Goal: Task Accomplishment & Management: Complete application form

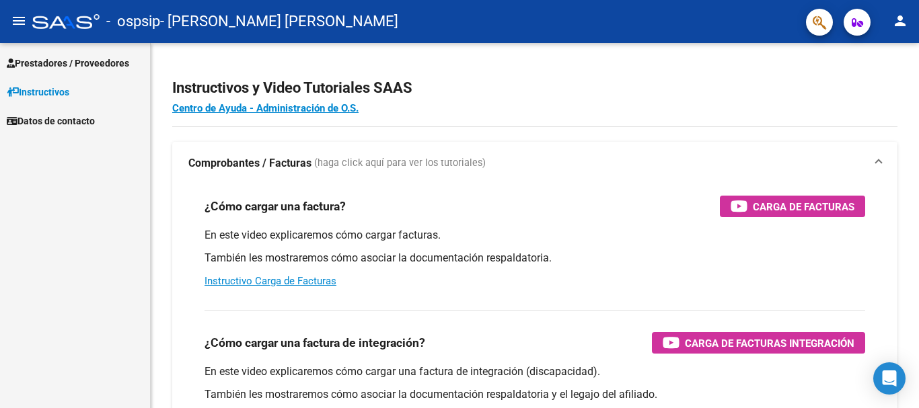
click at [114, 64] on span "Prestadores / Proveedores" at bounding box center [68, 63] width 122 height 15
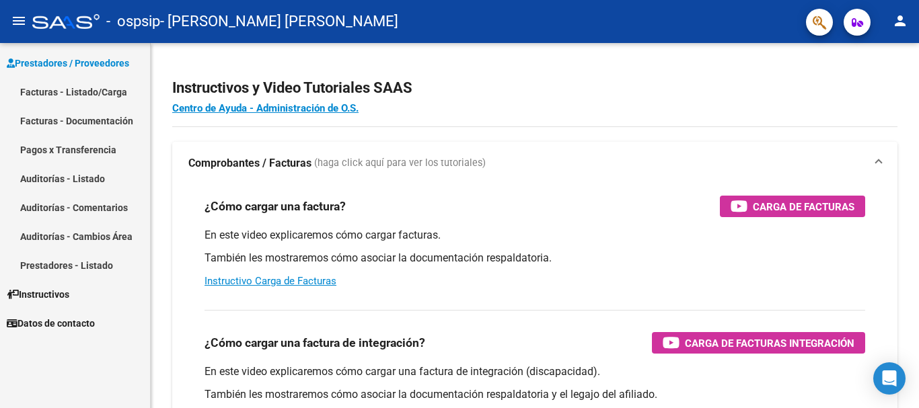
click at [96, 89] on link "Facturas - Listado/Carga" at bounding box center [75, 91] width 150 height 29
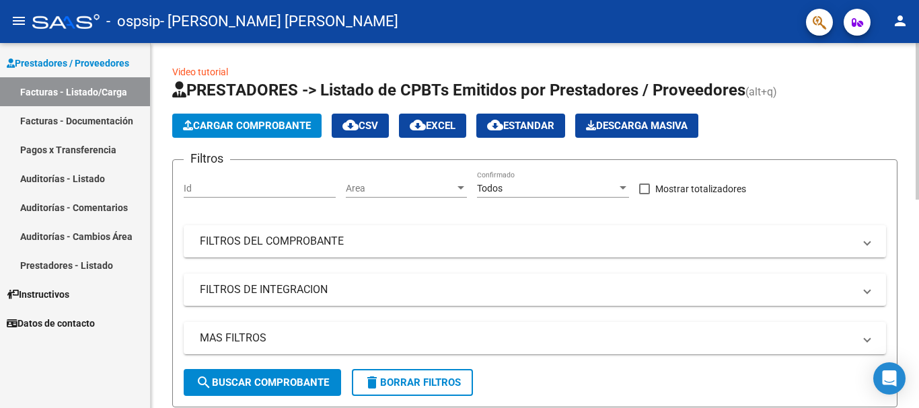
click at [233, 128] on span "Cargar Comprobante" at bounding box center [247, 126] width 128 height 12
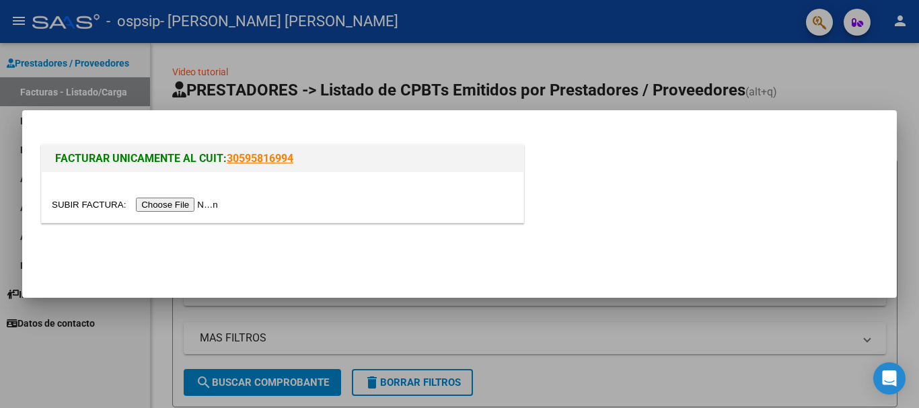
click at [209, 202] on input "file" at bounding box center [137, 205] width 170 height 14
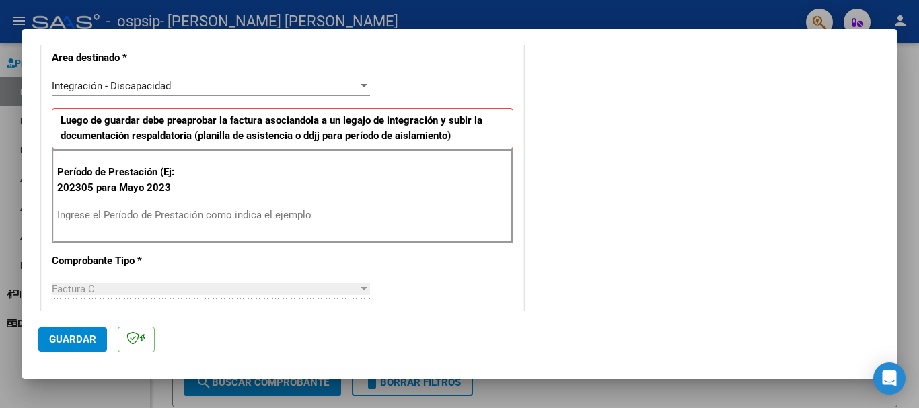
scroll to position [336, 0]
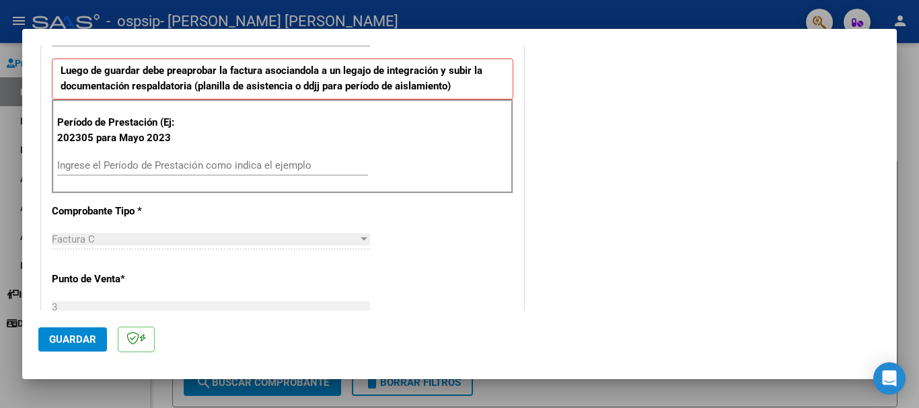
click at [200, 170] on input "Ingrese el Período de Prestación como indica el ejemplo" at bounding box center [212, 165] width 311 height 12
type input "202507"
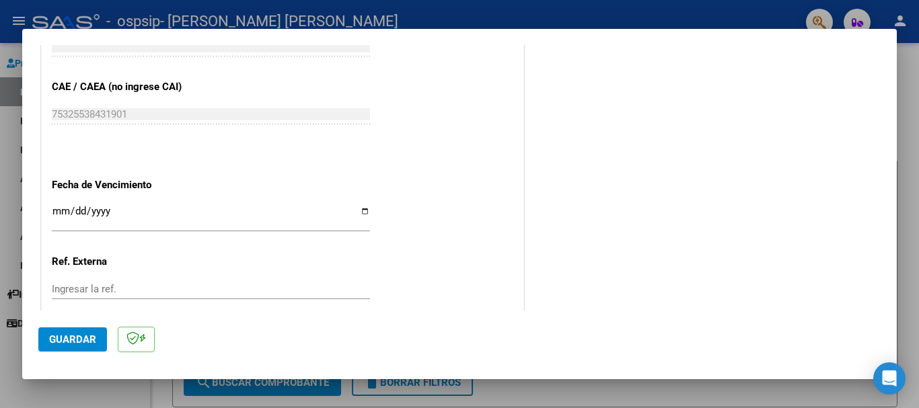
scroll to position [874, 0]
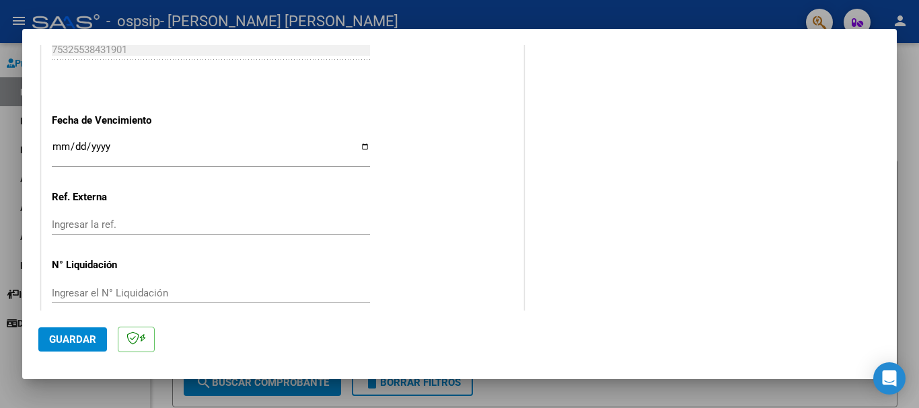
click at [361, 146] on input "Ingresar la fecha" at bounding box center [211, 152] width 318 height 22
type input "[DATE]"
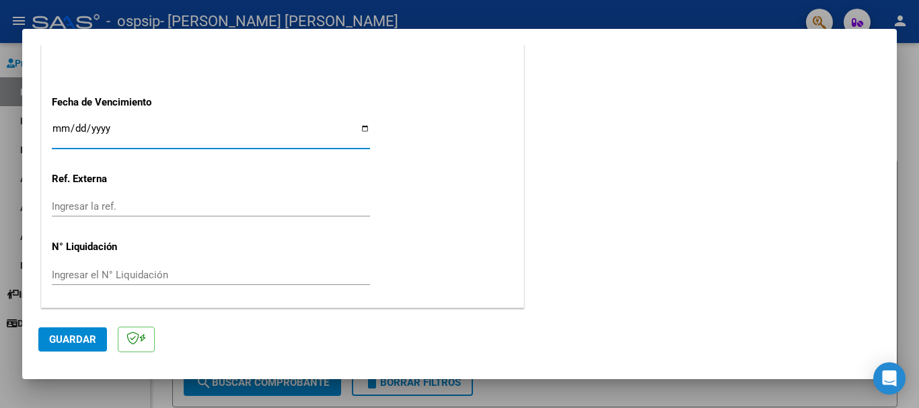
click at [85, 338] on span "Guardar" at bounding box center [72, 340] width 47 height 12
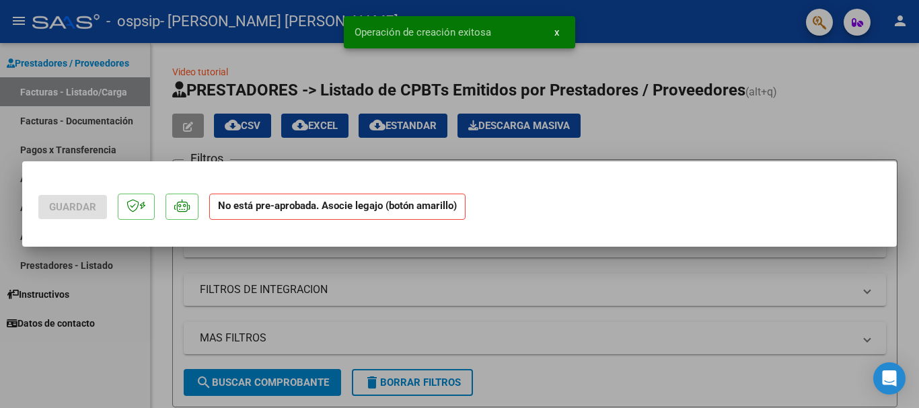
scroll to position [0, 0]
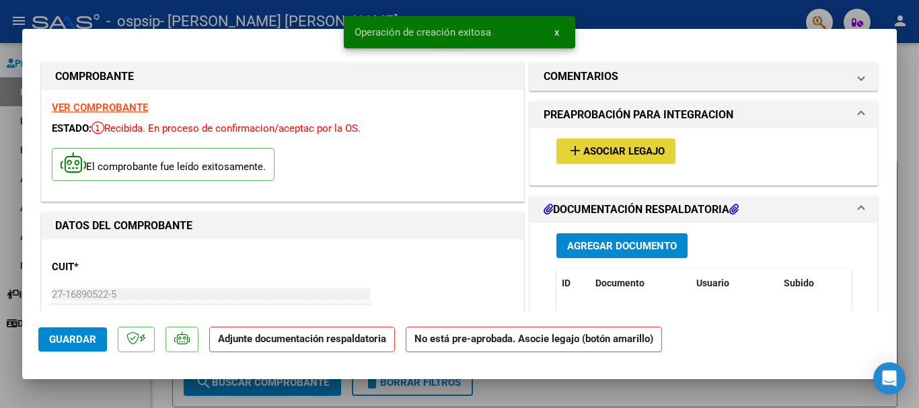
click at [585, 148] on span "Asociar Legajo" at bounding box center [623, 152] width 81 height 12
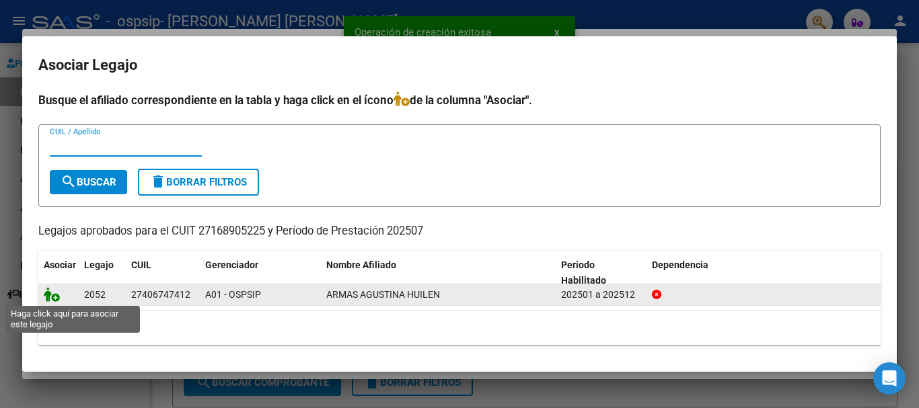
click at [46, 295] on icon at bounding box center [52, 294] width 16 height 15
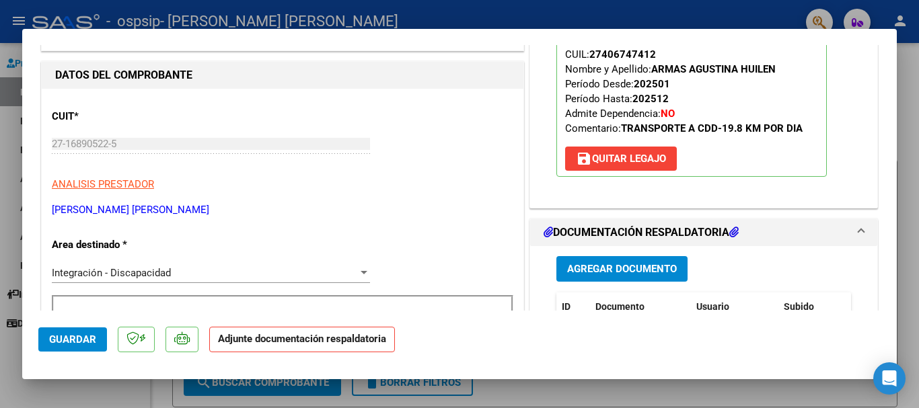
scroll to position [269, 0]
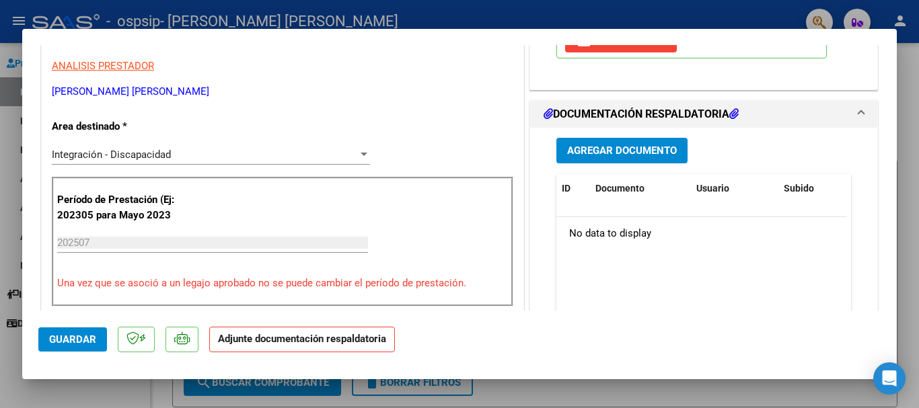
click at [611, 153] on span "Agregar Documento" at bounding box center [622, 151] width 110 height 12
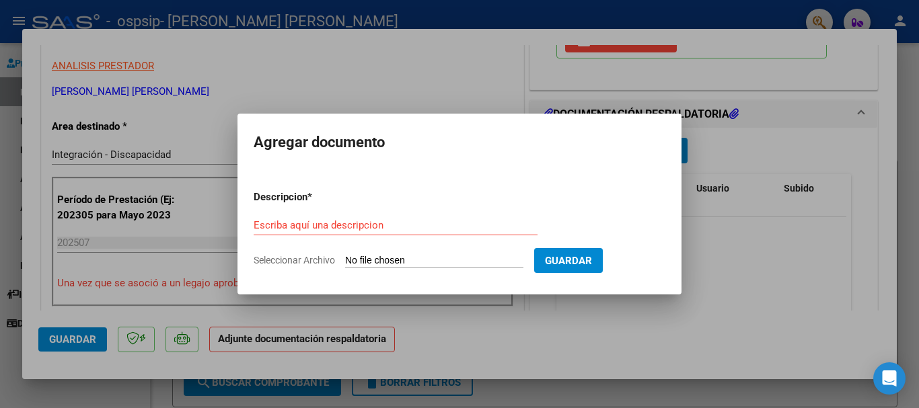
click at [368, 262] on input "Seleccionar Archivo" at bounding box center [434, 261] width 178 height 13
type input "C:\fakepath\[PERSON_NAME]. Planilla de asistencia transporte mes de [PERSON_NAM…"
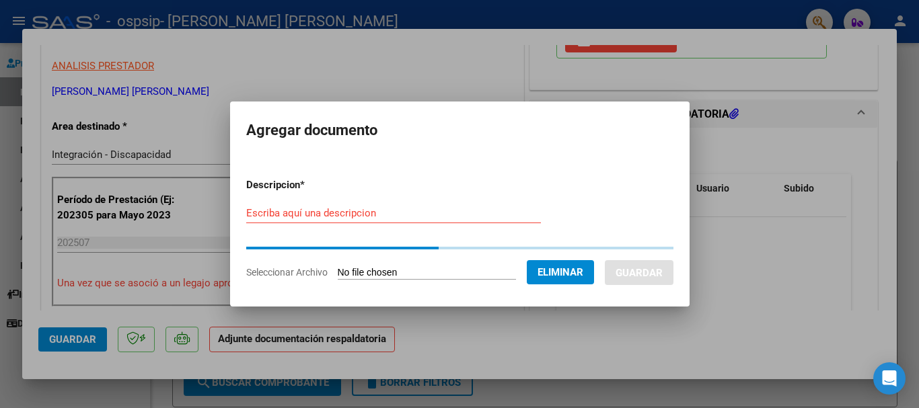
click at [338, 210] on input "Escriba aquí una descripcion" at bounding box center [393, 213] width 295 height 12
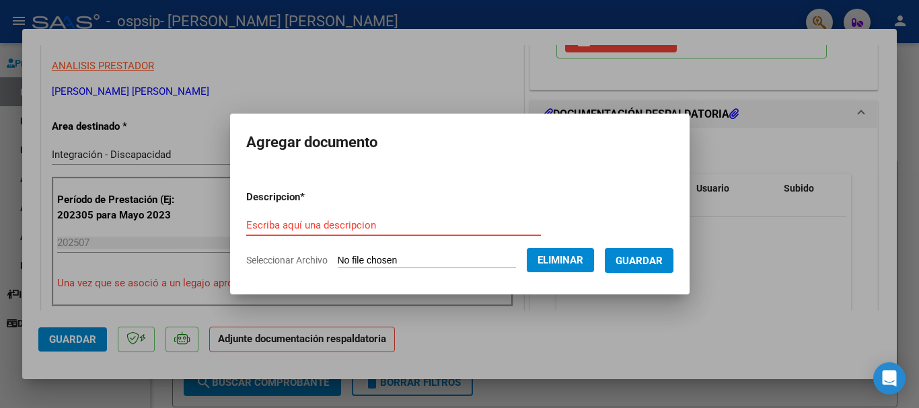
type input "p"
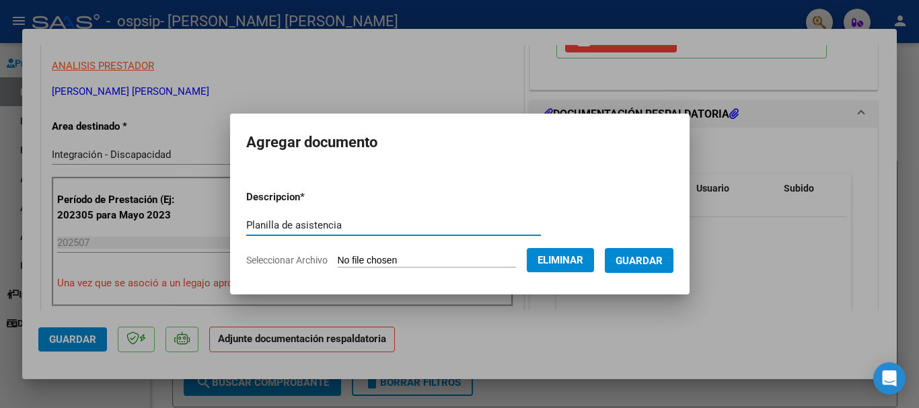
type input "Planilla de asistencia"
click at [647, 258] on span "Guardar" at bounding box center [638, 261] width 47 height 12
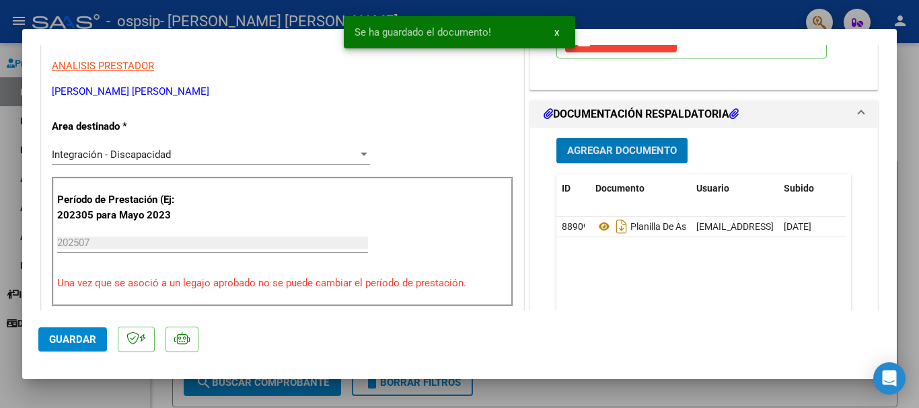
click at [624, 155] on span "Agregar Documento" at bounding box center [622, 151] width 110 height 12
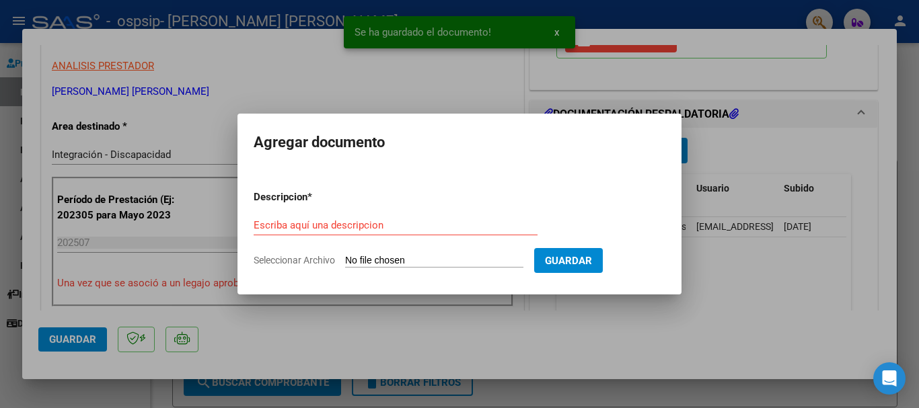
click at [383, 262] on input "Seleccionar Archivo" at bounding box center [434, 261] width 178 height 13
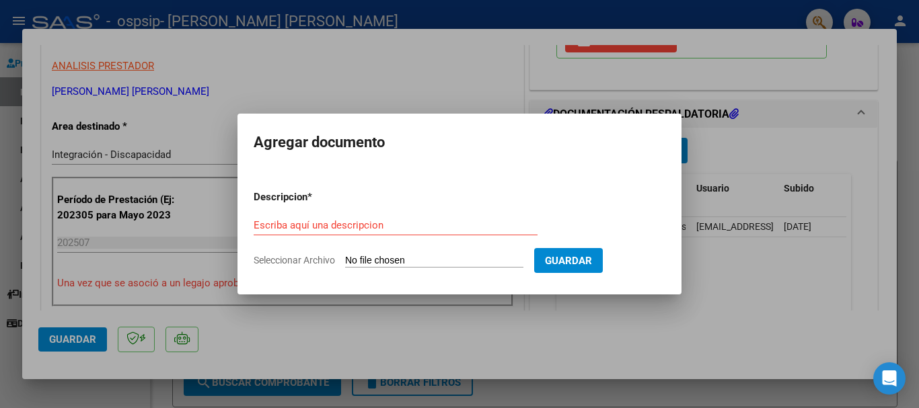
type input "C:\fakepath\[PERSON_NAME]. Concurrencia mes de [PERSON_NAME] 25..pdf"
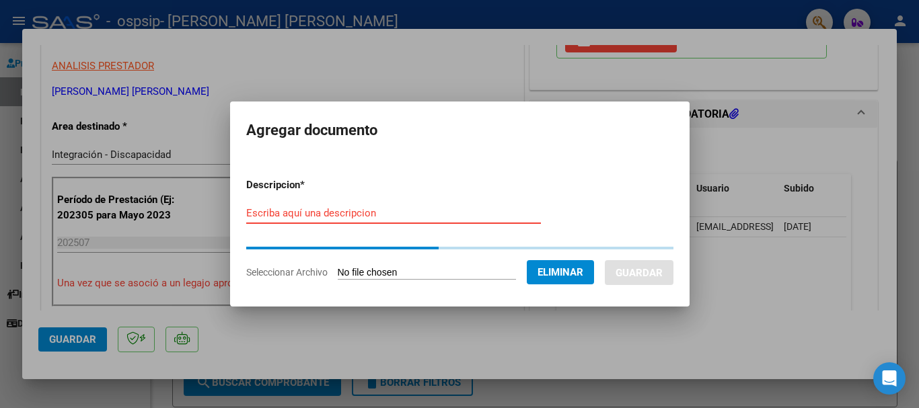
click at [367, 216] on input "Escriba aquí una descripcion" at bounding box center [393, 213] width 295 height 12
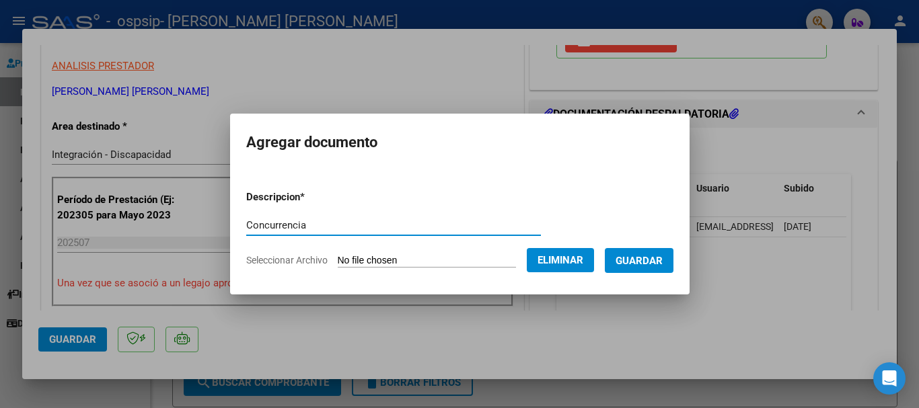
type input "Concurrencia"
click at [654, 268] on button "Guardar" at bounding box center [639, 260] width 69 height 25
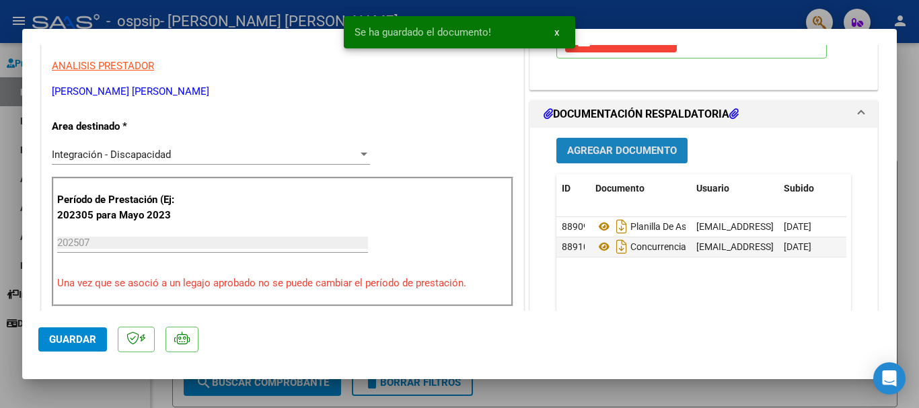
click at [608, 153] on span "Agregar Documento" at bounding box center [622, 151] width 110 height 12
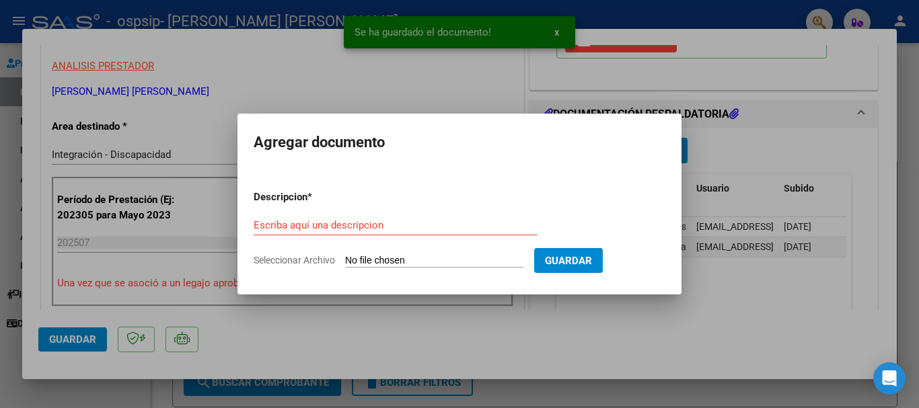
click at [434, 260] on input "Seleccionar Archivo" at bounding box center [434, 261] width 178 height 13
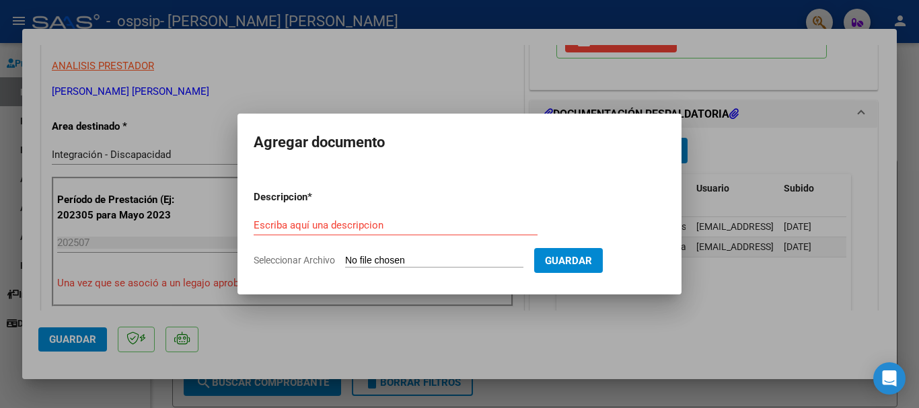
type input "C:\fakepath\[PERSON_NAME] TRANSPORTE AUTORIZACION 2025 .pdf"
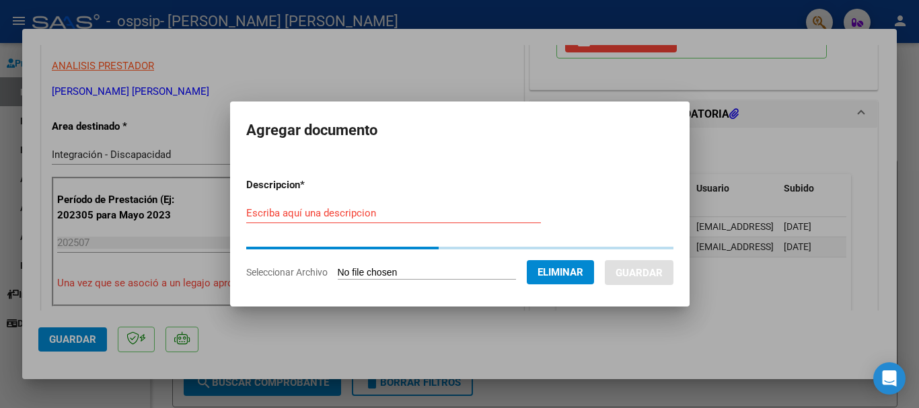
click at [363, 213] on input "Escriba aquí una descripcion" at bounding box center [393, 213] width 295 height 12
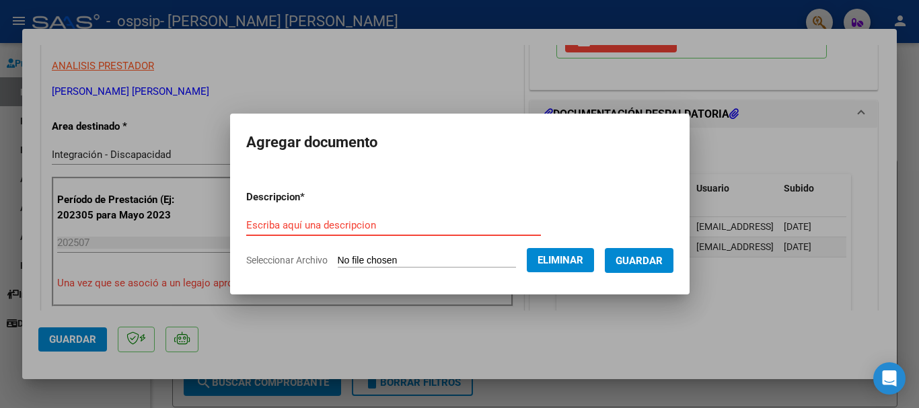
type input "a"
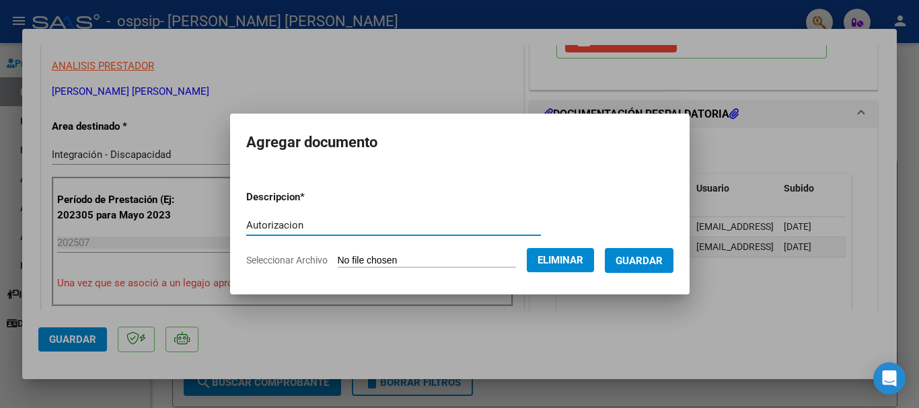
type input "Autorizacion"
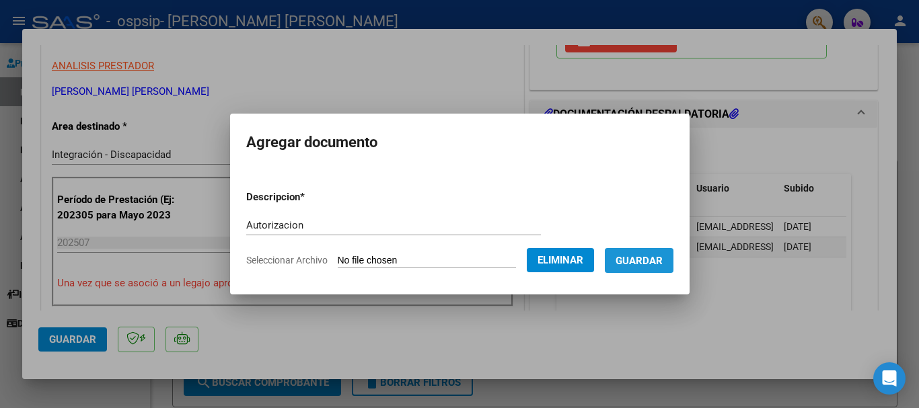
click at [663, 257] on span "Guardar" at bounding box center [638, 261] width 47 height 12
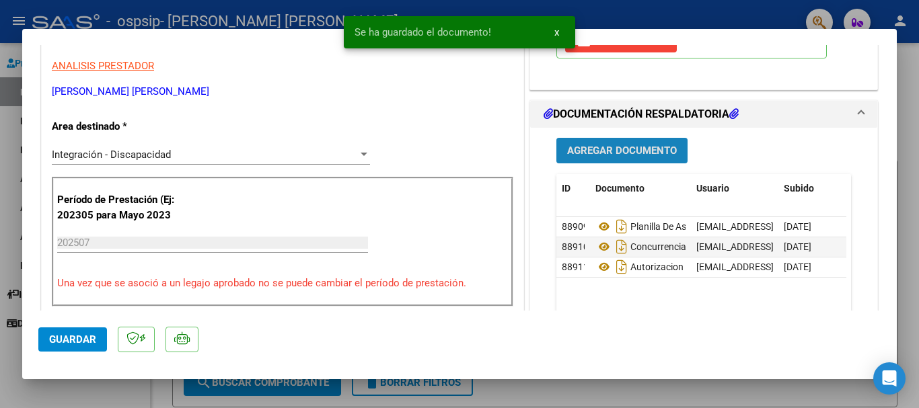
click at [634, 154] on span "Agregar Documento" at bounding box center [622, 151] width 110 height 12
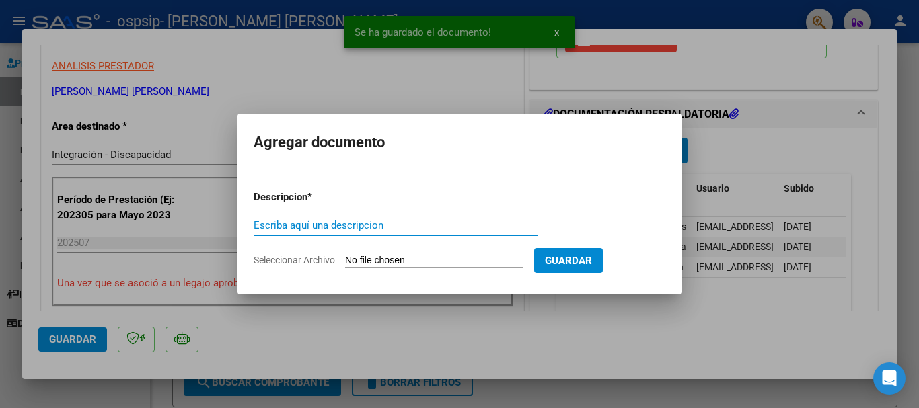
click at [387, 266] on input "Seleccionar Archivo" at bounding box center [434, 261] width 178 height 13
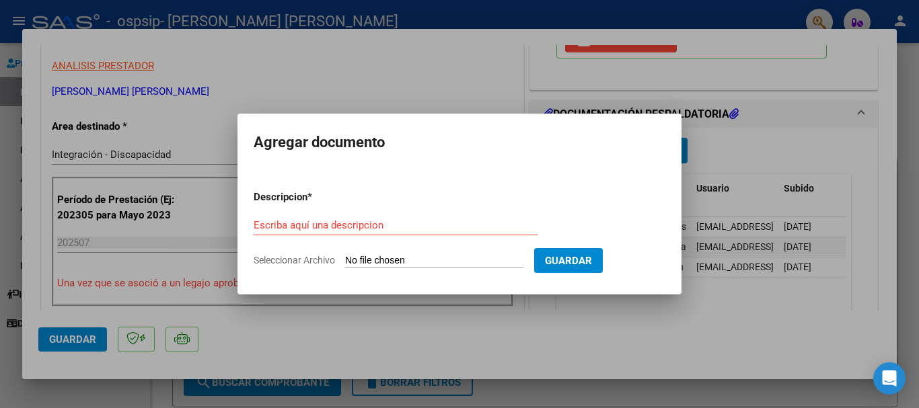
type input "C:\fakepath\CAE FC. 3-2291.pdf"
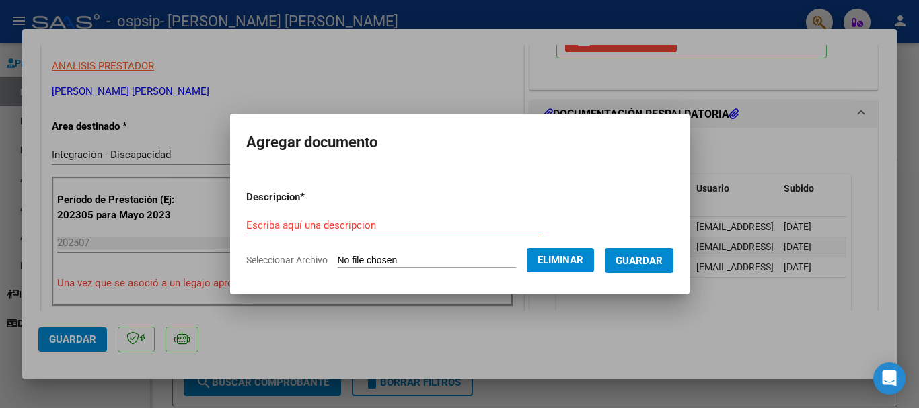
click at [373, 225] on input "Escriba aquí una descripcion" at bounding box center [393, 225] width 295 height 12
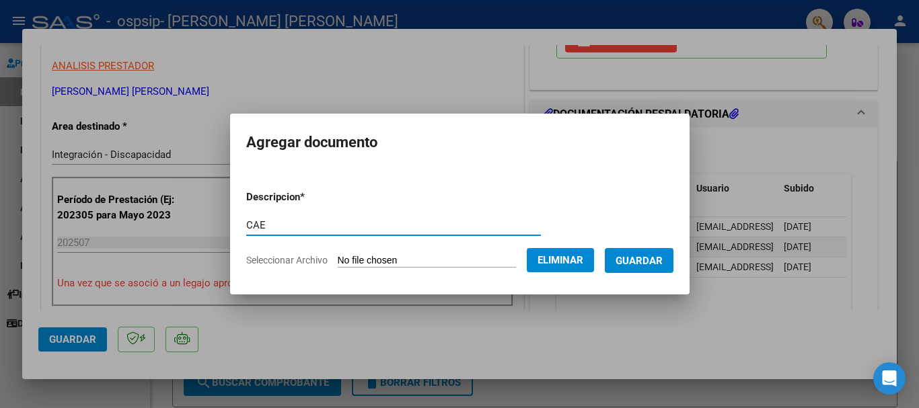
type input "CAE"
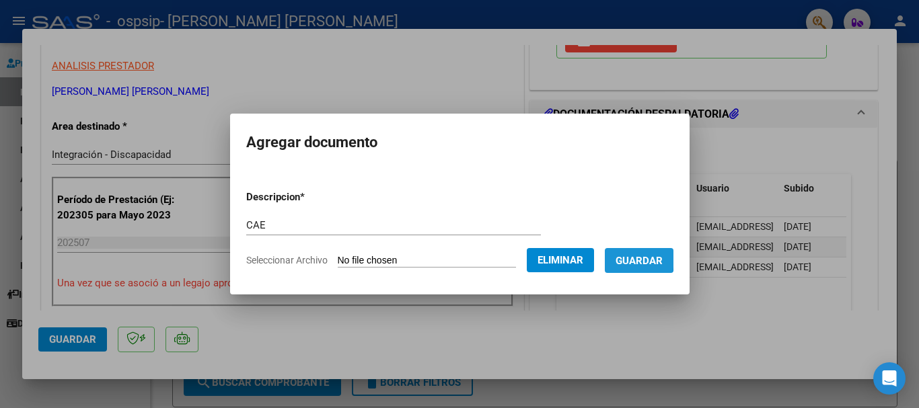
click at [634, 258] on span "Guardar" at bounding box center [638, 261] width 47 height 12
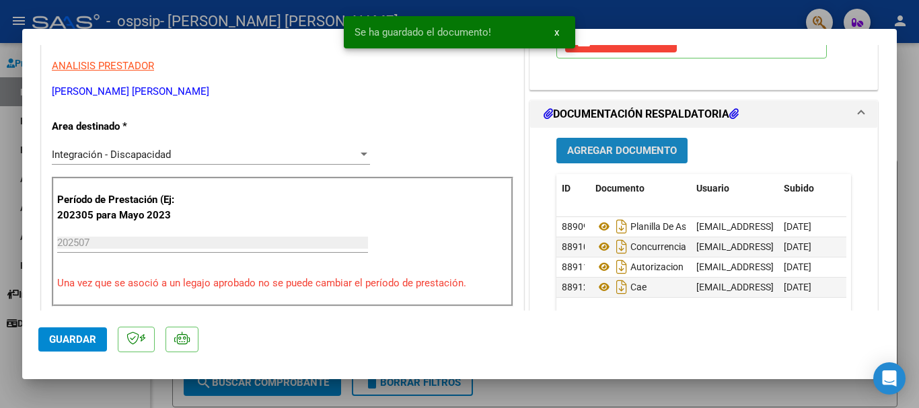
click at [628, 143] on button "Agregar Documento" at bounding box center [621, 150] width 131 height 25
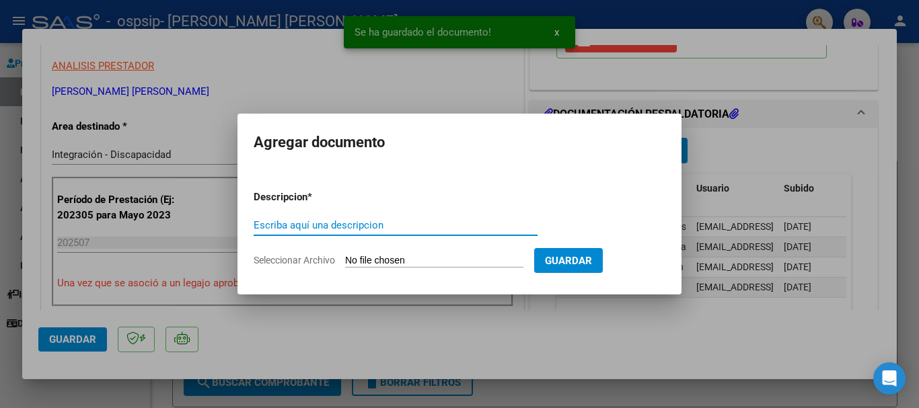
click at [407, 258] on input "Seleccionar Archivo" at bounding box center [434, 261] width 178 height 13
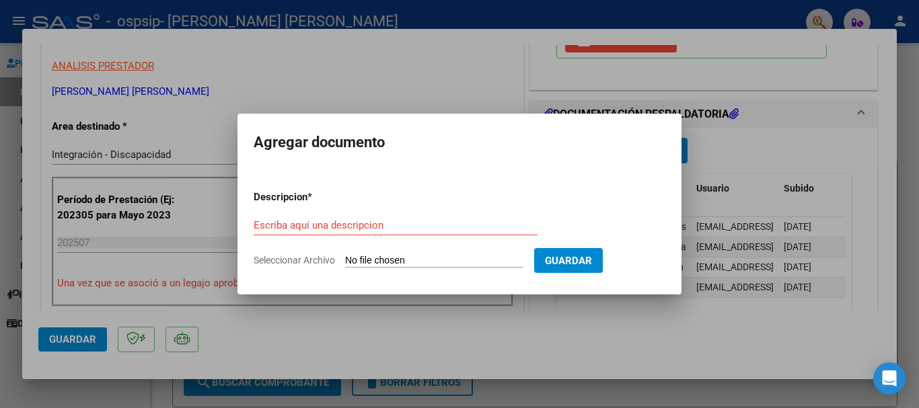
type input "C:\fakepath\ARCA - Constancia de inscripcion [PERSON_NAME].pdf"
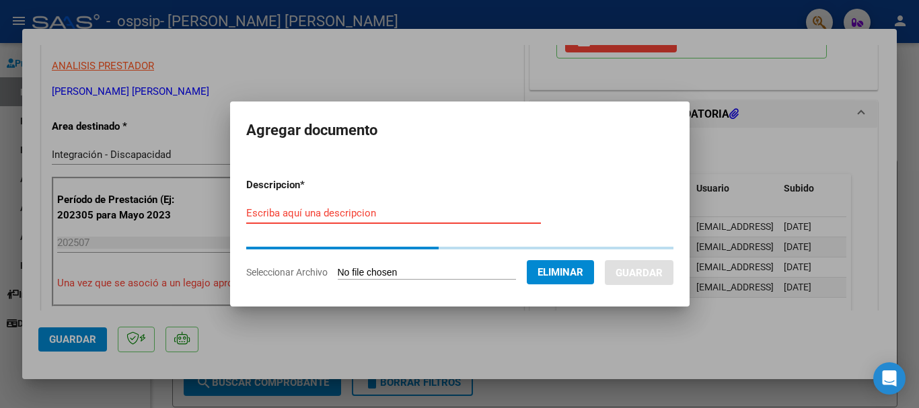
click at [308, 208] on input "Escriba aquí una descripcion" at bounding box center [393, 213] width 295 height 12
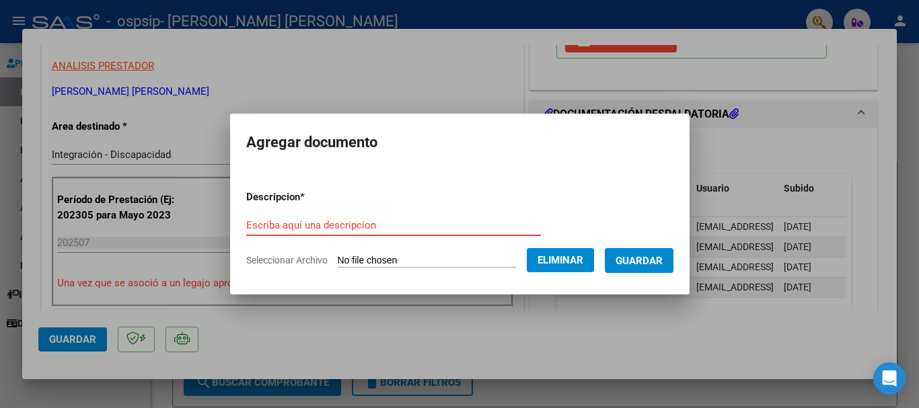
type input "c"
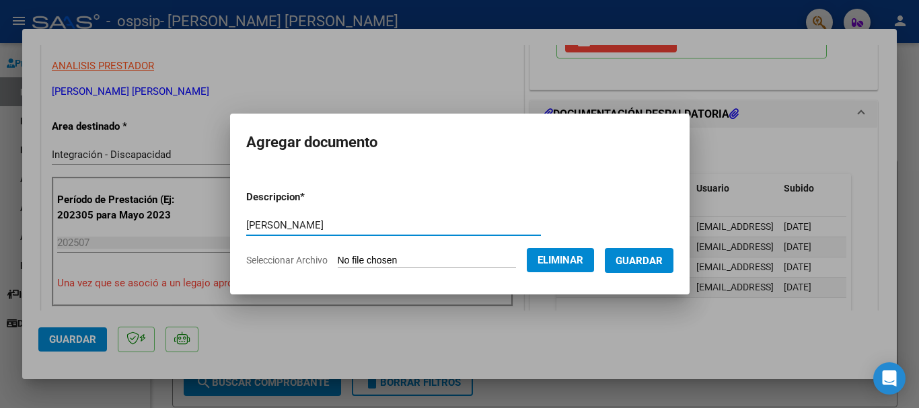
type input "[PERSON_NAME]"
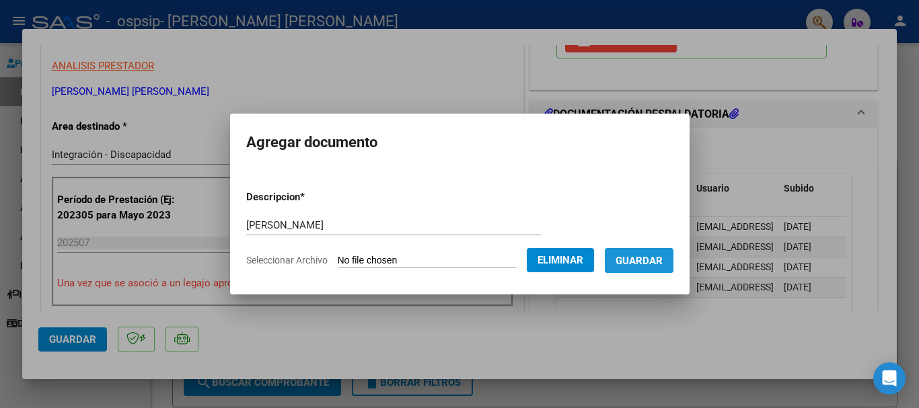
click at [659, 267] on button "Guardar" at bounding box center [639, 260] width 69 height 25
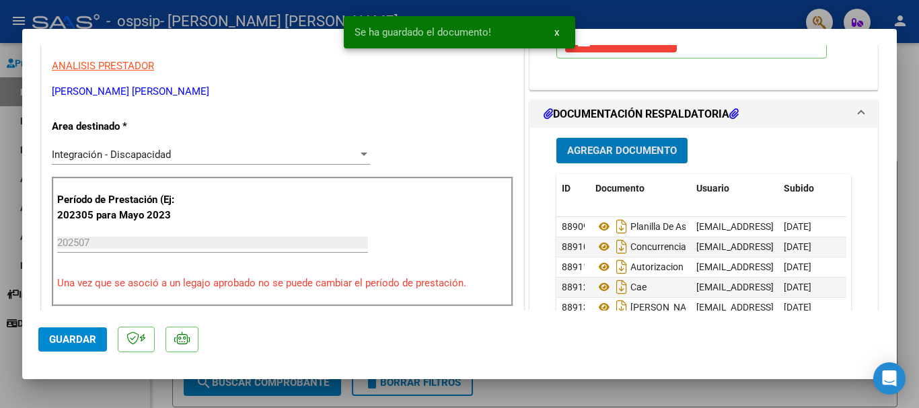
click at [64, 336] on span "Guardar" at bounding box center [72, 340] width 47 height 12
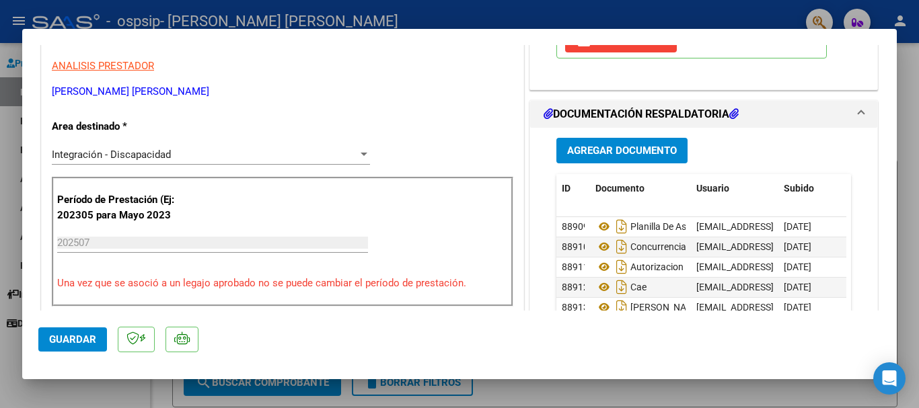
click at [905, 94] on div at bounding box center [459, 204] width 919 height 408
type input "$ 0,00"
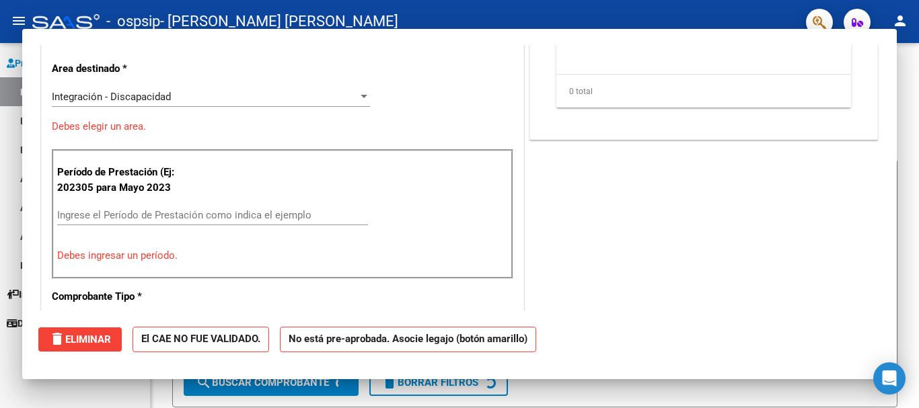
scroll to position [228, 0]
